Goal: Task Accomplishment & Management: Manage account settings

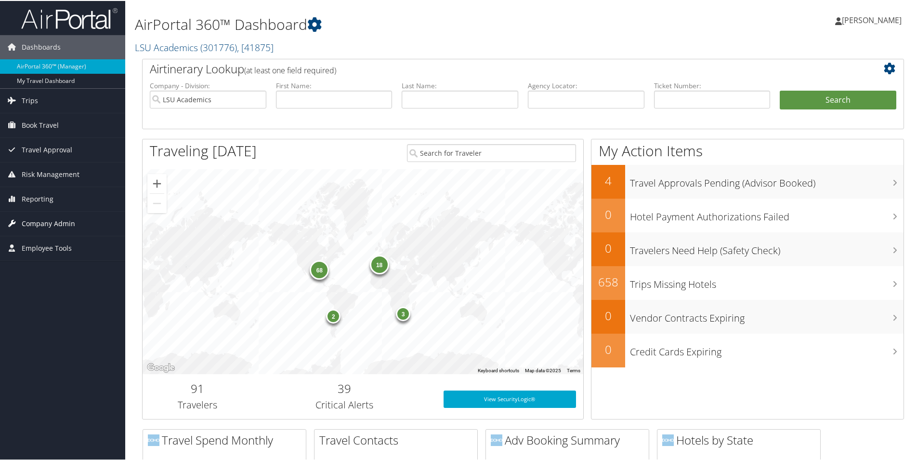
click at [59, 219] on span "Company Admin" at bounding box center [48, 223] width 53 height 24
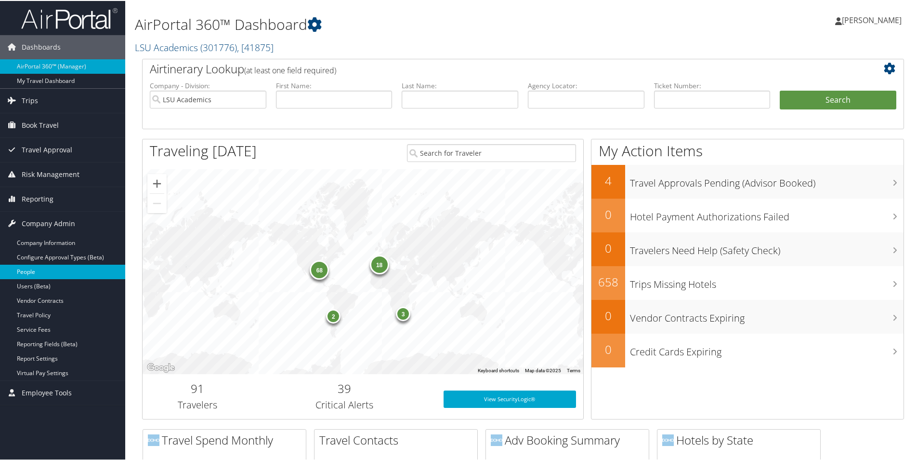
click at [27, 268] on link "People" at bounding box center [62, 271] width 125 height 14
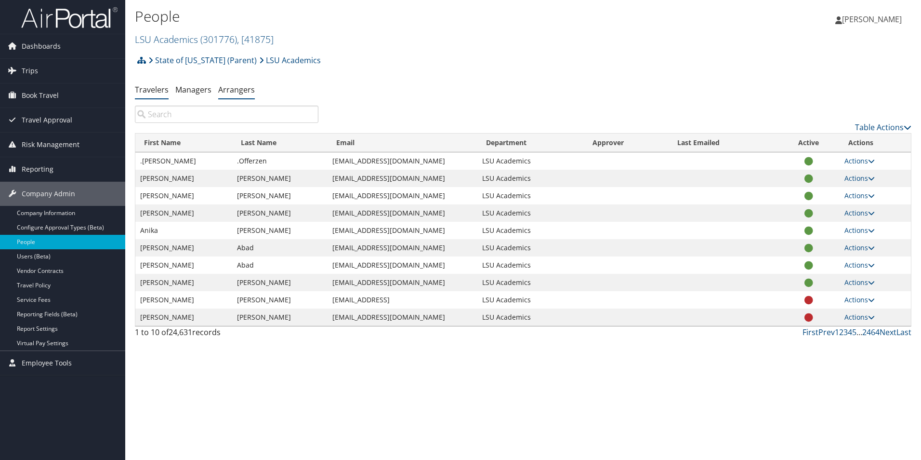
click at [237, 89] on link "Arrangers" at bounding box center [236, 89] width 37 height 11
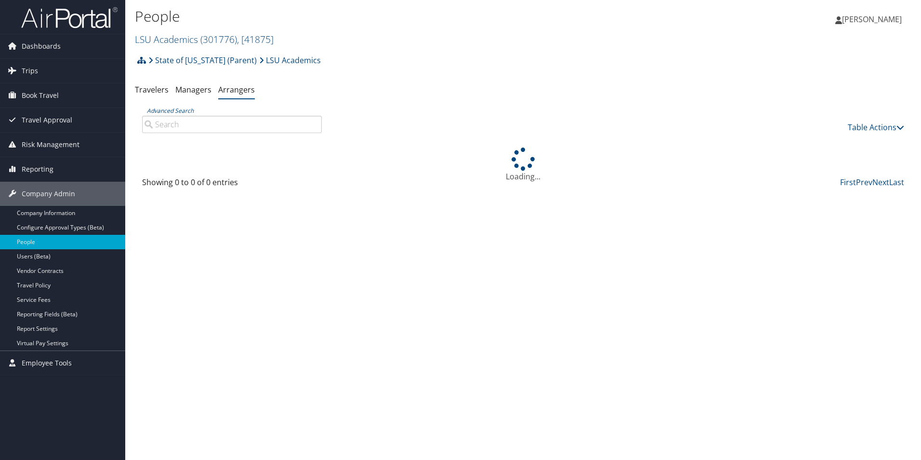
click at [239, 128] on input "Advanced Search" at bounding box center [232, 124] width 180 height 17
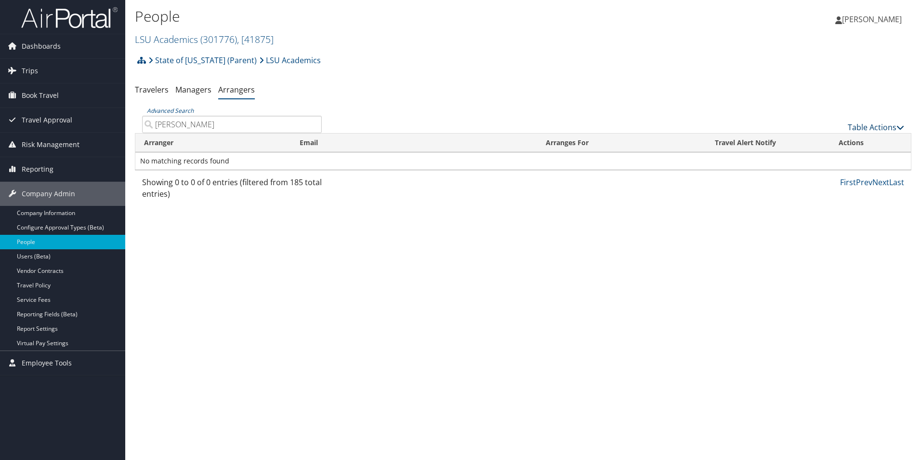
type input "[PERSON_NAME]"
click at [873, 129] on link "Table Actions" at bounding box center [876, 127] width 56 height 11
click at [828, 144] on link "Add An Arranger" at bounding box center [843, 142] width 127 height 16
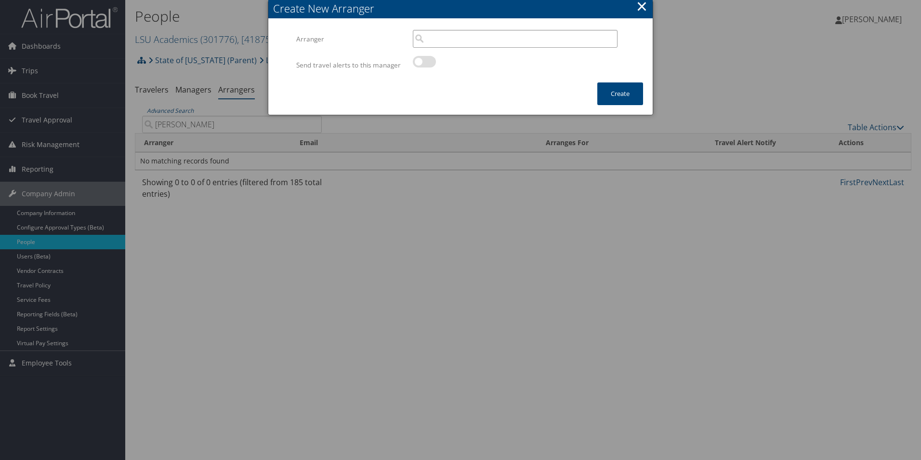
click at [452, 40] on input "search" at bounding box center [515, 39] width 205 height 18
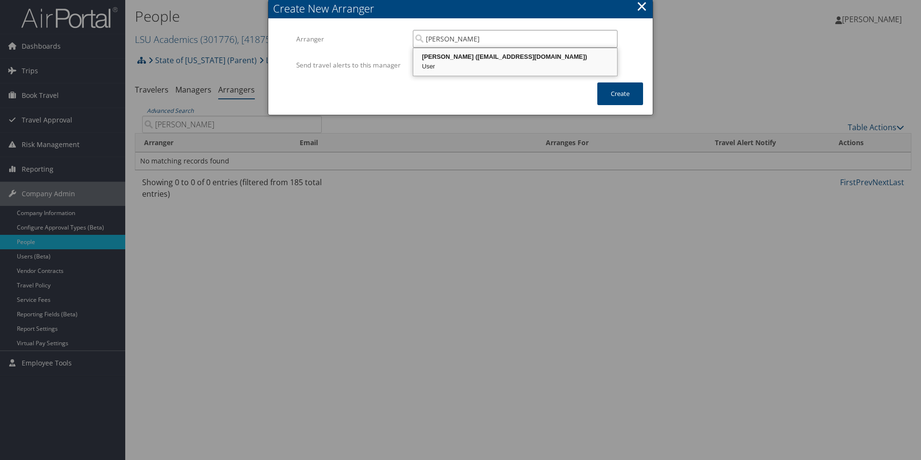
click at [447, 63] on div "User" at bounding box center [515, 67] width 201 height 10
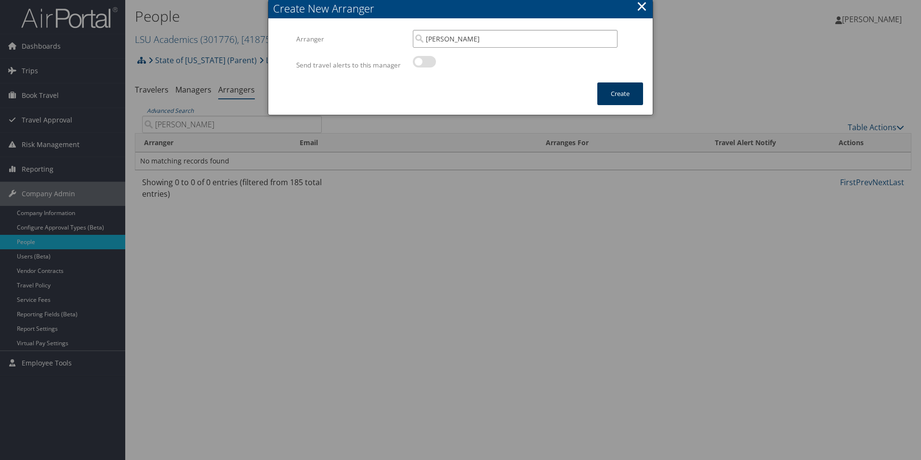
type input "[PERSON_NAME]"
click at [626, 92] on button "Create" at bounding box center [620, 93] width 46 height 23
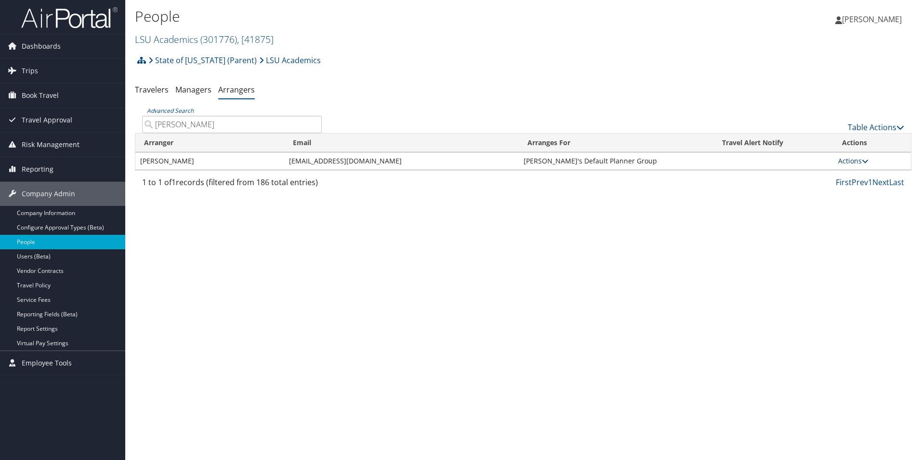
click at [848, 159] on link "Actions" at bounding box center [853, 160] width 30 height 9
click at [860, 190] on link "View Group" at bounding box center [861, 191] width 53 height 16
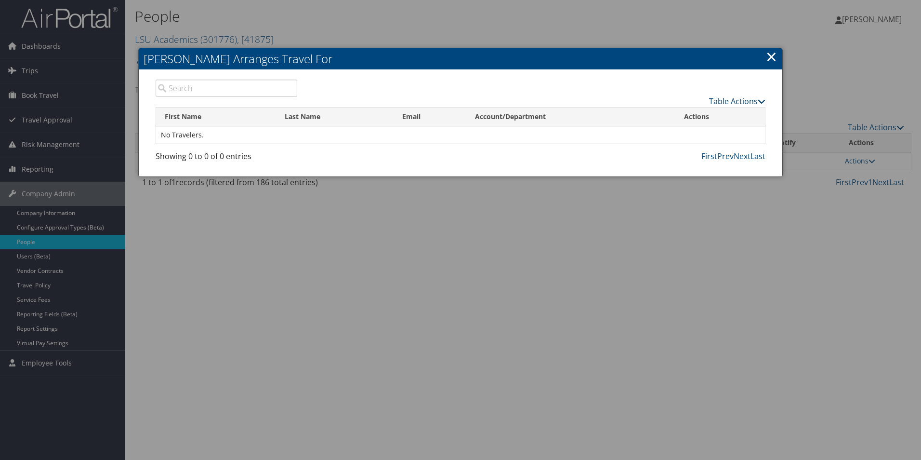
click at [734, 101] on link "Table Actions" at bounding box center [737, 101] width 56 height 11
click at [675, 116] on link "Add A Traveler" at bounding box center [701, 116] width 127 height 16
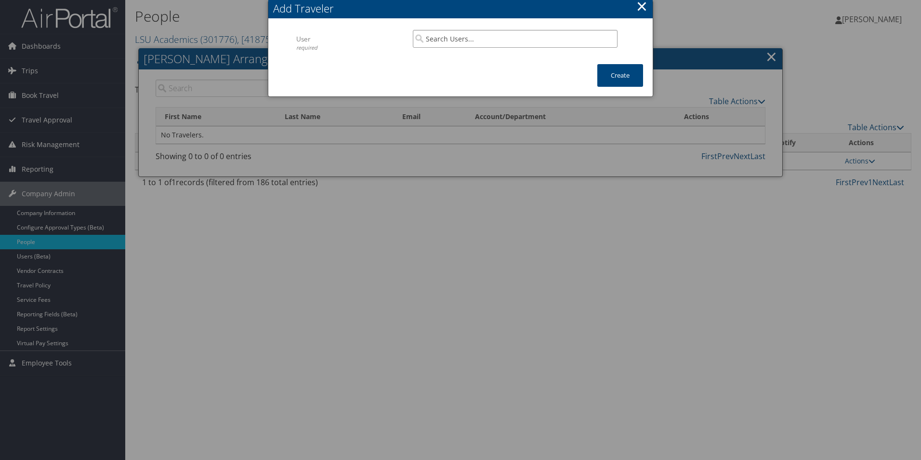
click at [440, 34] on input "search" at bounding box center [515, 39] width 205 height 18
click at [451, 58] on div "[PERSON_NAME] ([EMAIL_ADDRESS][DOMAIN_NAME])" at bounding box center [515, 57] width 201 height 10
type input "[PERSON_NAME]"
click at [608, 75] on button "Create" at bounding box center [620, 75] width 46 height 23
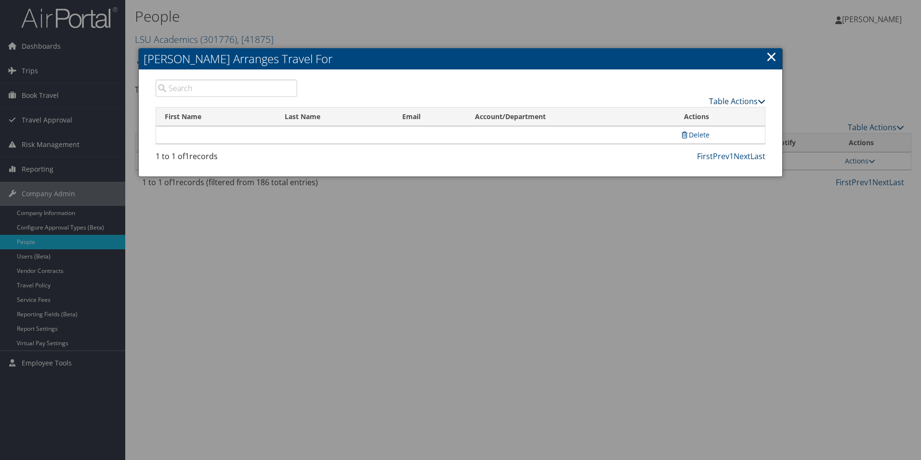
click at [735, 101] on link "Table Actions" at bounding box center [737, 101] width 56 height 11
click at [689, 114] on link "Add A Traveler" at bounding box center [701, 116] width 127 height 16
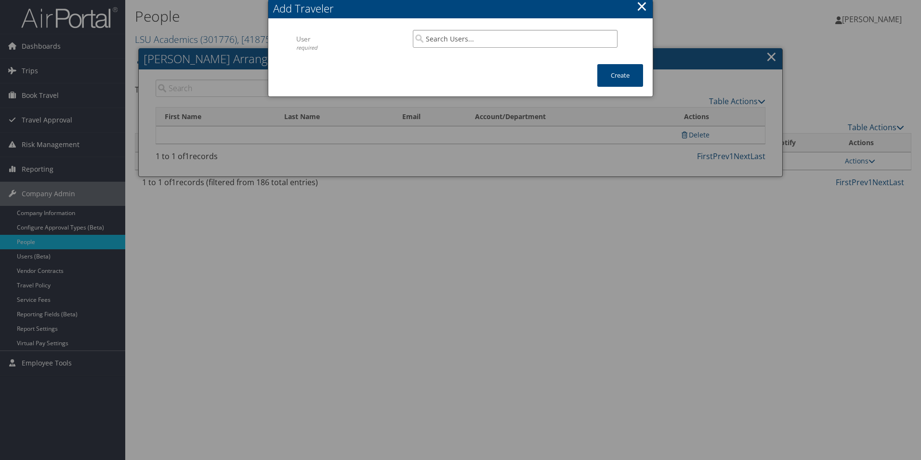
click at [475, 38] on input "search" at bounding box center [515, 39] width 205 height 18
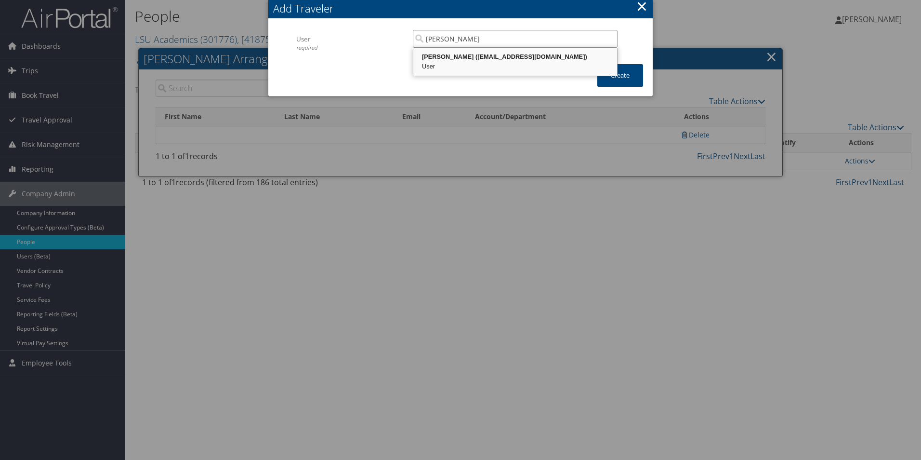
click at [485, 58] on div "[PERSON_NAME] ([EMAIL_ADDRESS][DOMAIN_NAME])" at bounding box center [515, 57] width 201 height 10
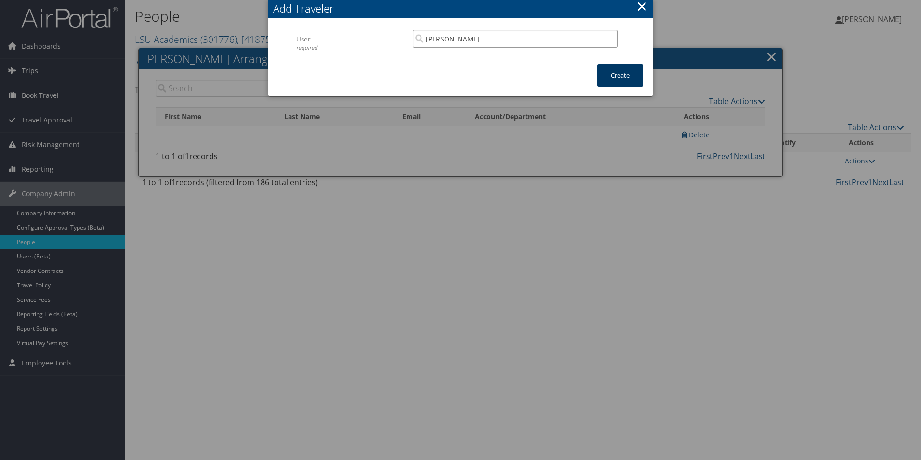
type input "[PERSON_NAME]"
click at [627, 79] on button "Create" at bounding box center [620, 75] width 46 height 23
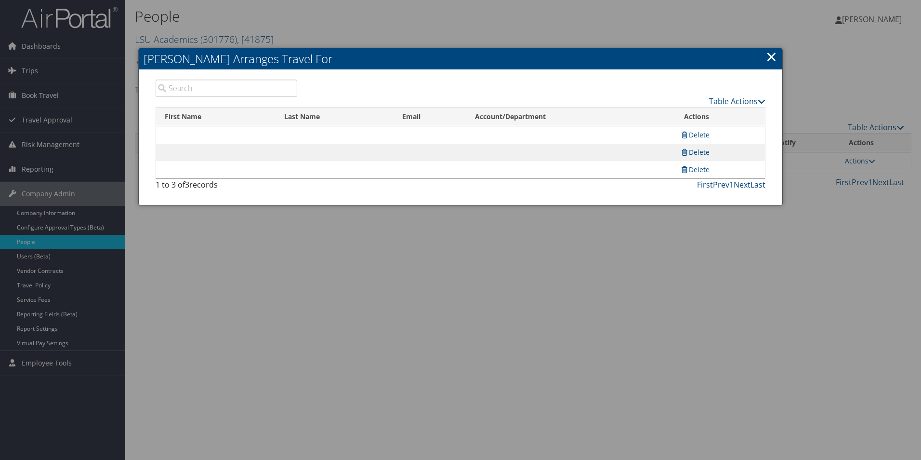
click at [769, 61] on link "×" at bounding box center [771, 56] width 11 height 19
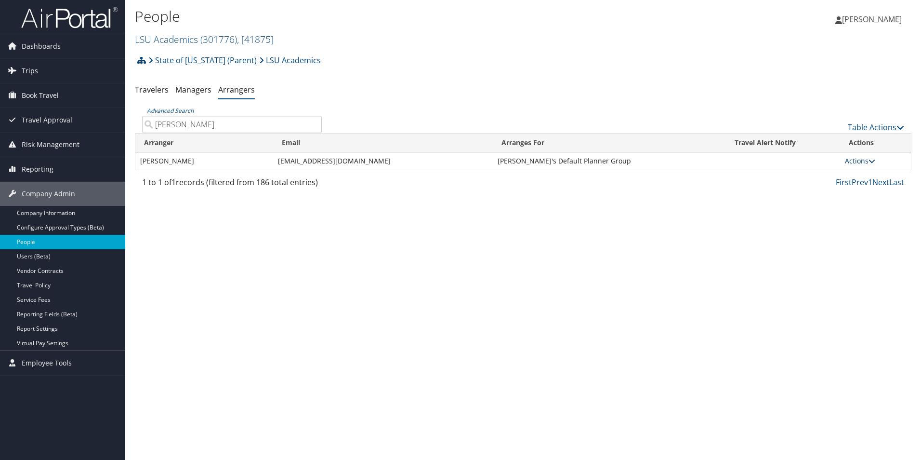
click at [856, 159] on link "Actions" at bounding box center [860, 160] width 30 height 9
click at [868, 189] on link "View Group" at bounding box center [871, 191] width 53 height 16
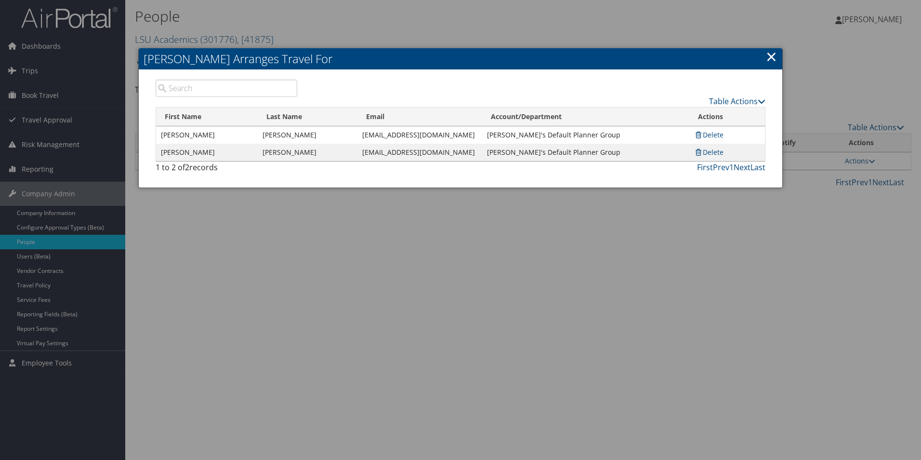
click at [776, 60] on link "×" at bounding box center [771, 56] width 11 height 19
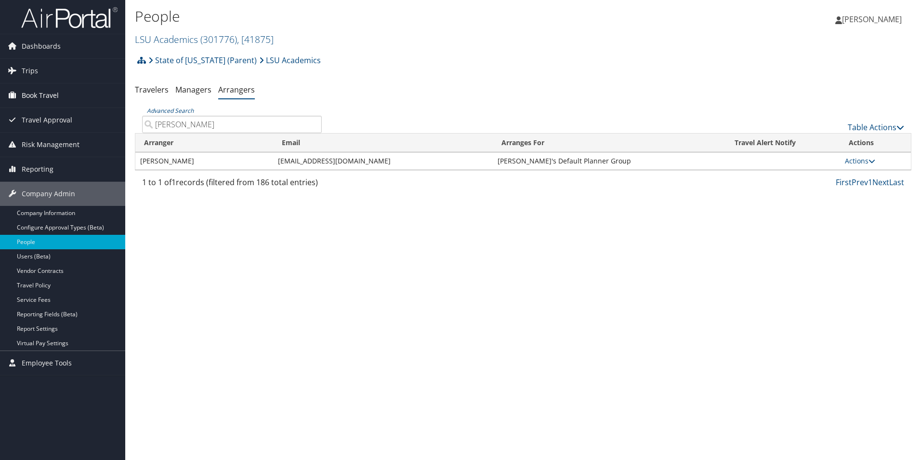
click at [52, 95] on span "Book Travel" at bounding box center [40, 95] width 37 height 24
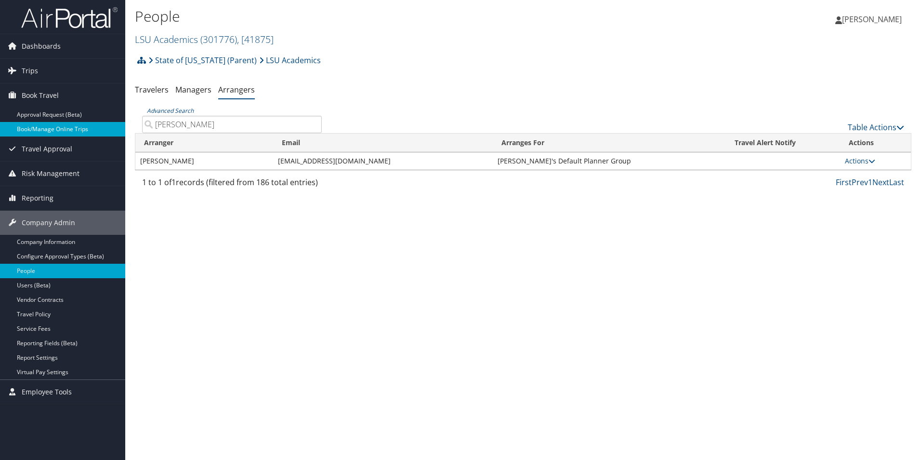
click at [42, 129] on link "Book/Manage Online Trips" at bounding box center [62, 129] width 125 height 14
